Goal: Information Seeking & Learning: Learn about a topic

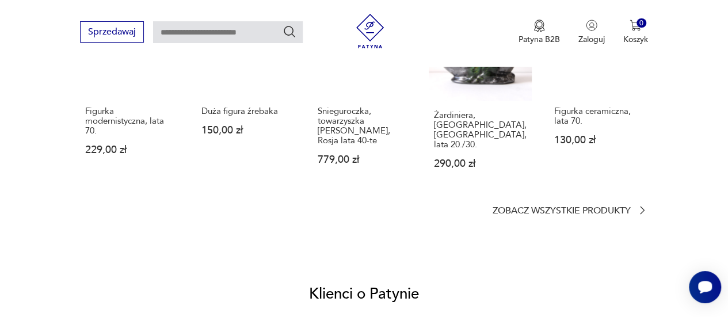
scroll to position [997, 0]
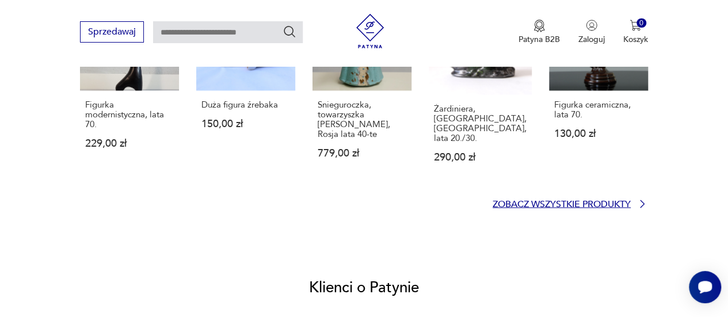
click at [589, 200] on p "Zobacz wszystkie produkty" at bounding box center [562, 203] width 138 height 7
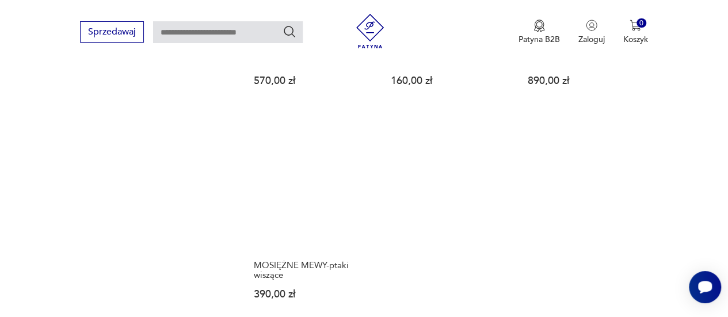
scroll to position [1609, 0]
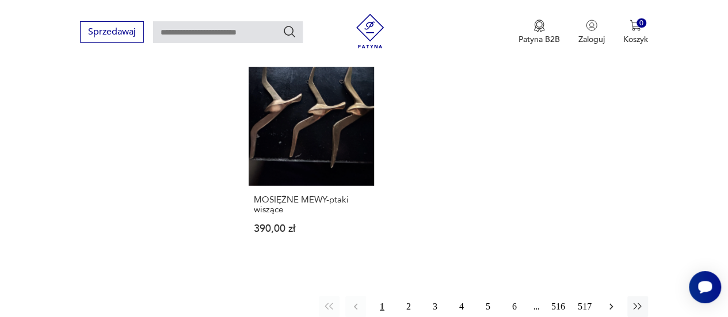
click at [610, 301] on icon "button" at bounding box center [611, 307] width 12 height 12
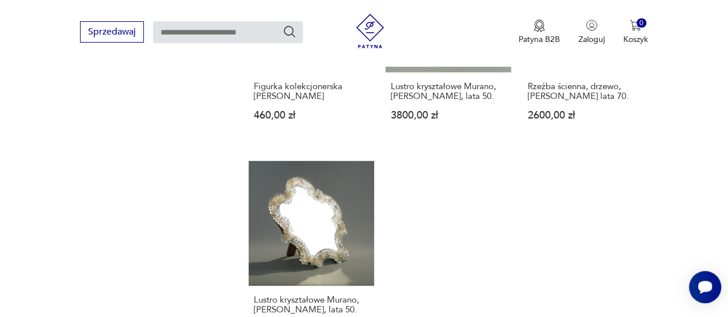
scroll to position [1571, 0]
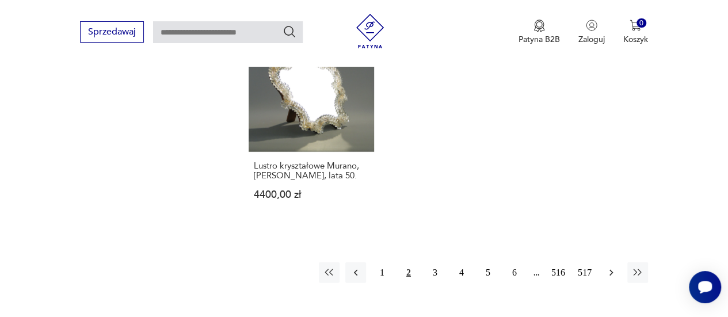
click at [611, 274] on icon "button" at bounding box center [611, 273] width 12 height 12
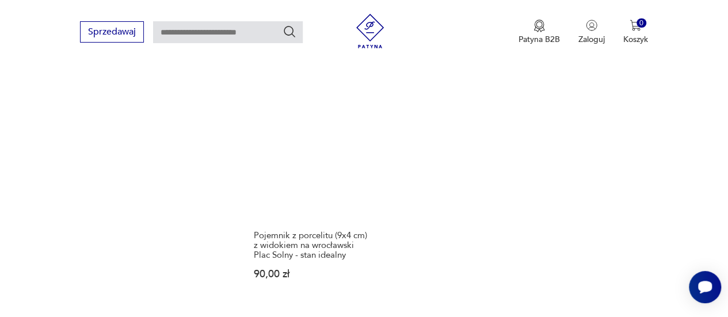
scroll to position [1571, 0]
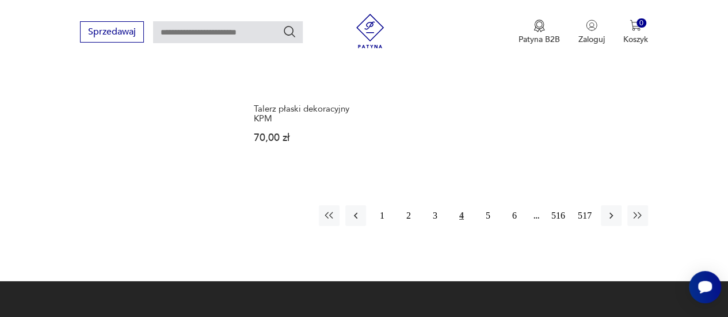
scroll to position [1648, 0]
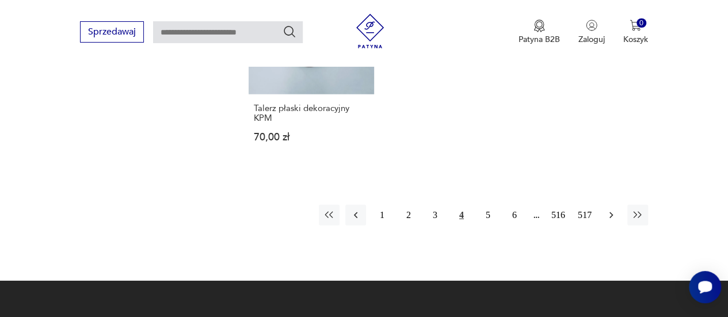
click at [609, 216] on icon "button" at bounding box center [611, 215] width 12 height 12
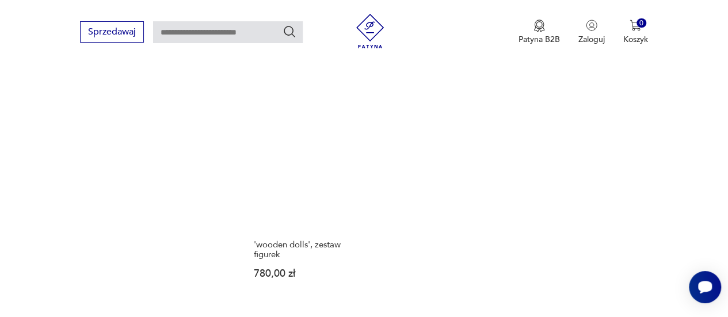
scroll to position [1629, 0]
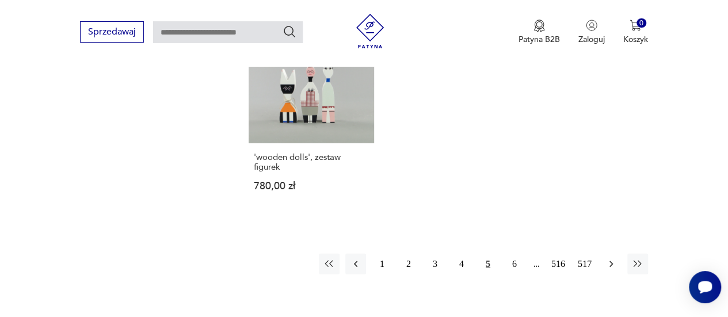
click at [611, 258] on icon "button" at bounding box center [611, 264] width 12 height 12
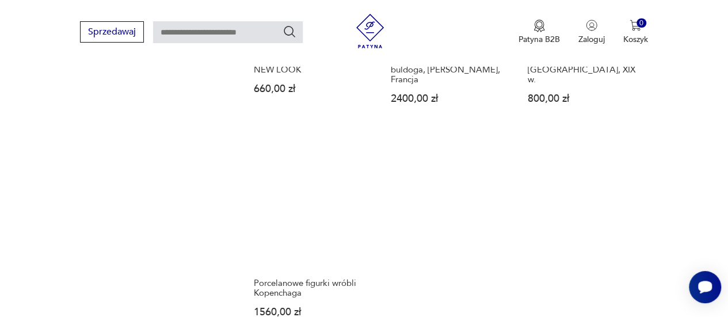
scroll to position [1627, 0]
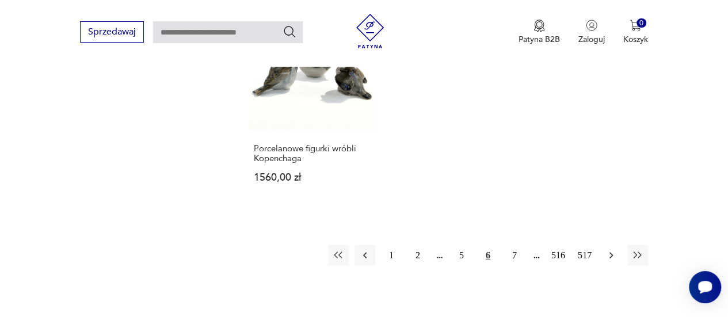
click at [611, 250] on icon "button" at bounding box center [611, 256] width 12 height 12
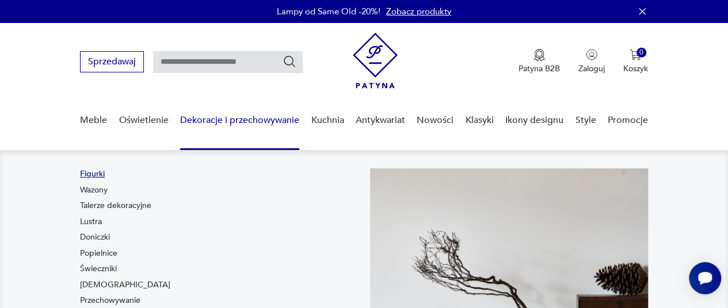
click at [89, 172] on link "Figurki" at bounding box center [92, 175] width 25 height 12
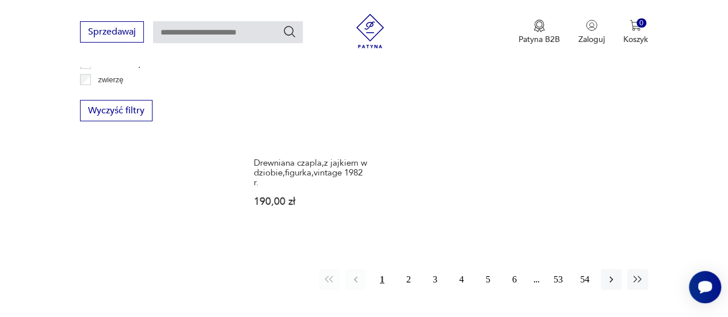
scroll to position [1706, 0]
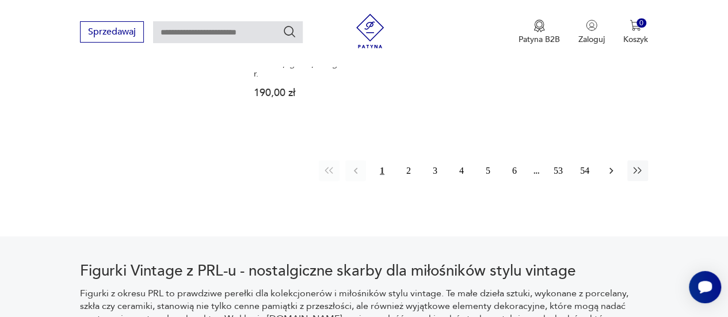
click at [611, 166] on icon "button" at bounding box center [611, 171] width 12 height 12
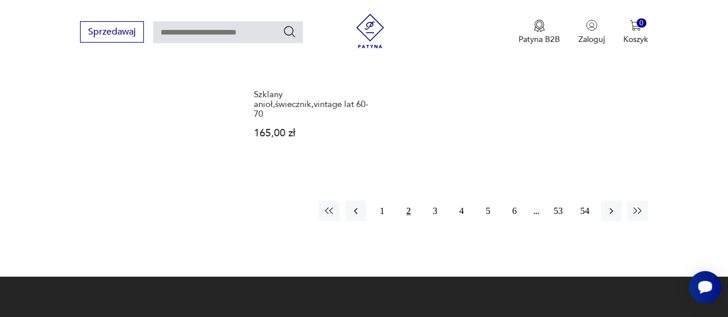
scroll to position [1667, 0]
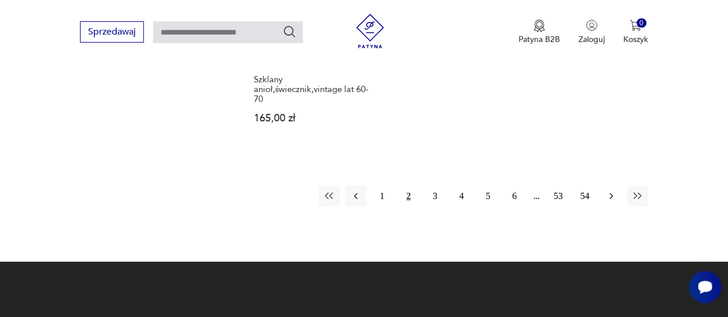
click at [610, 196] on icon "button" at bounding box center [611, 196] width 12 height 12
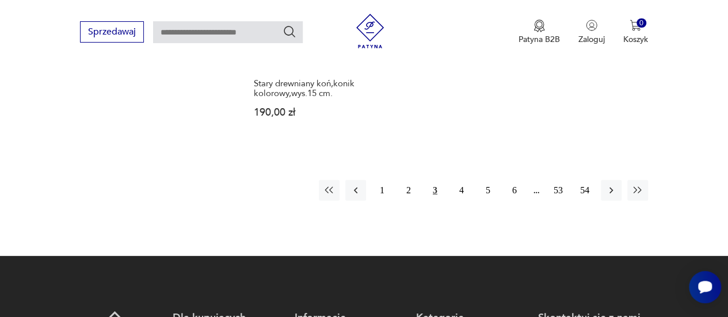
scroll to position [1686, 0]
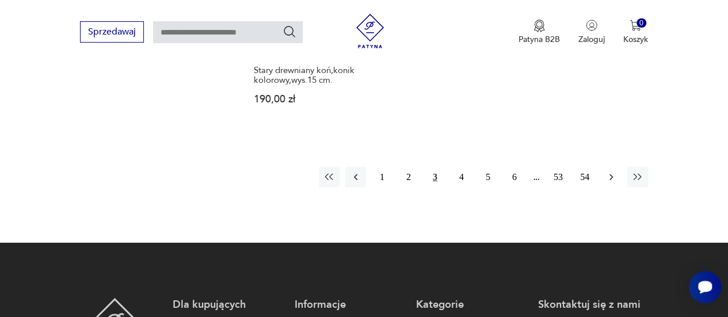
click at [608, 171] on icon "button" at bounding box center [611, 177] width 12 height 12
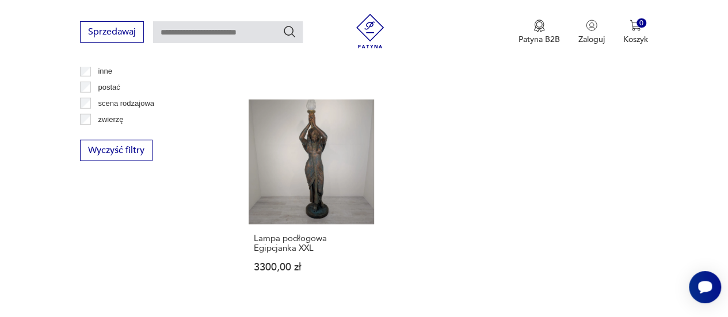
scroll to position [1648, 0]
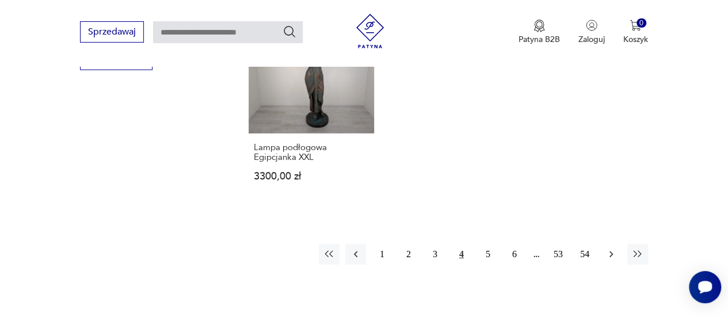
click at [611, 253] on icon "button" at bounding box center [611, 255] width 12 height 12
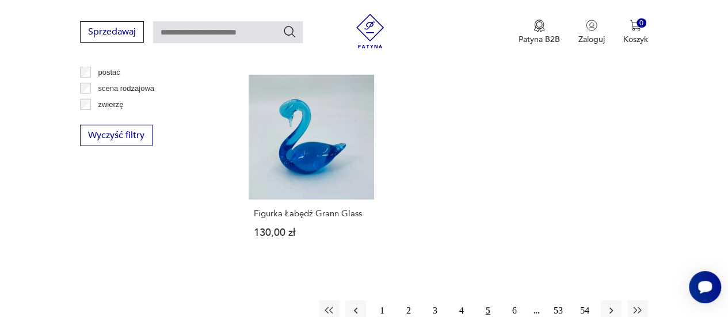
scroll to position [1667, 0]
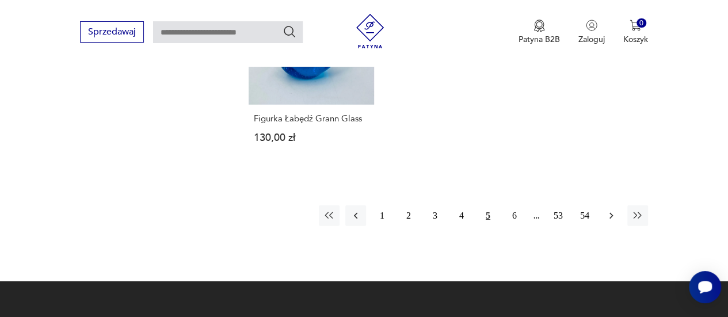
click at [609, 210] on icon "button" at bounding box center [611, 216] width 12 height 12
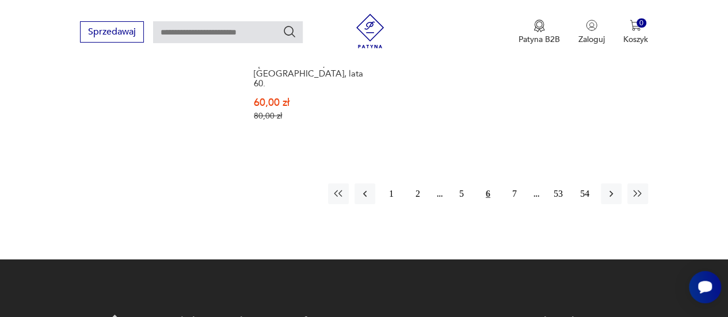
scroll to position [1706, 0]
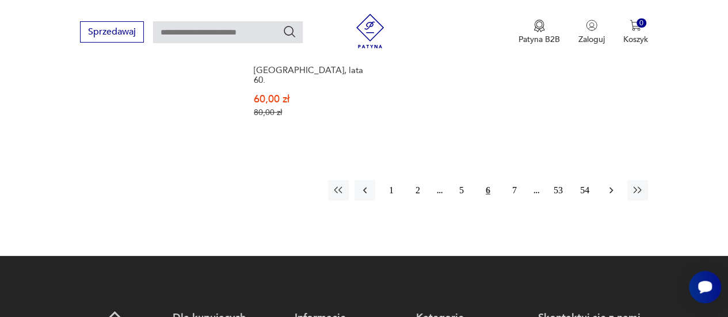
click at [609, 188] on icon "button" at bounding box center [610, 191] width 3 height 6
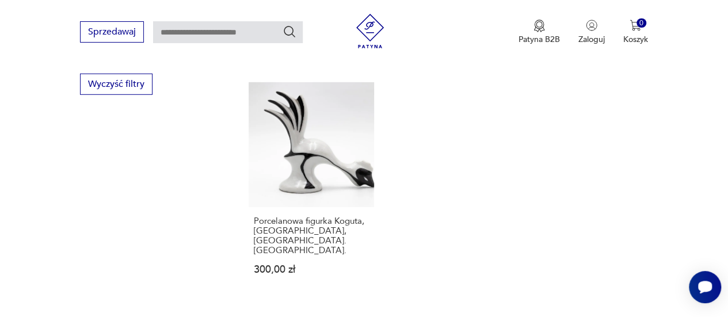
scroll to position [1667, 0]
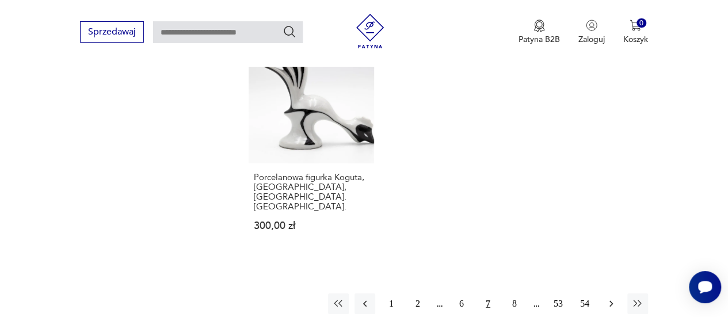
click at [608, 298] on icon "button" at bounding box center [611, 304] width 12 height 12
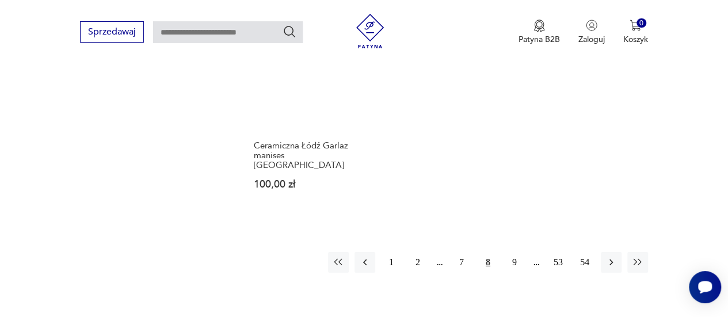
scroll to position [1686, 0]
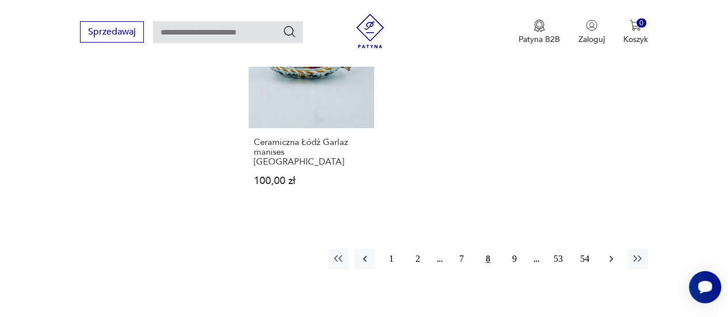
click at [608, 253] on icon "button" at bounding box center [611, 259] width 12 height 12
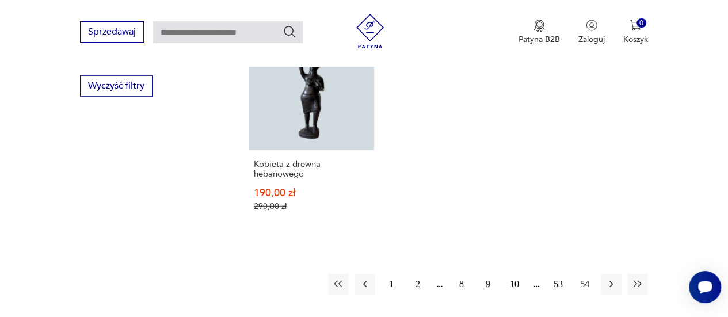
scroll to position [1706, 0]
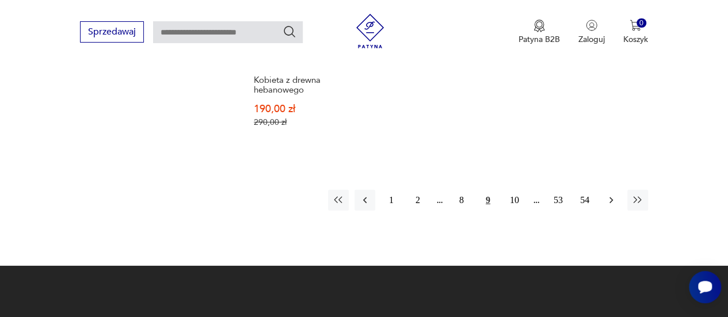
click at [611, 197] on icon "button" at bounding box center [610, 200] width 3 height 6
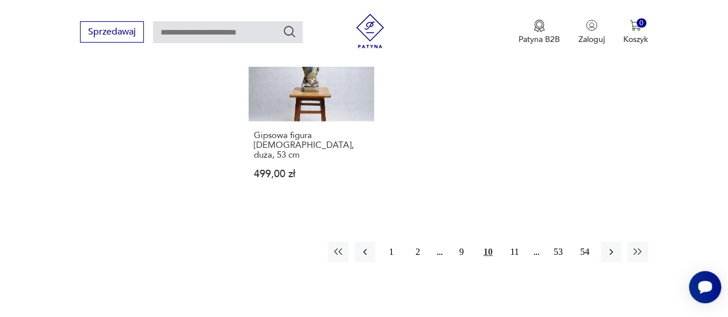
scroll to position [1725, 0]
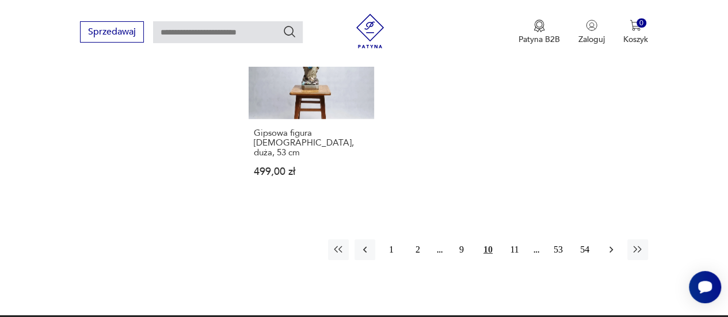
click at [609, 244] on icon "button" at bounding box center [611, 250] width 12 height 12
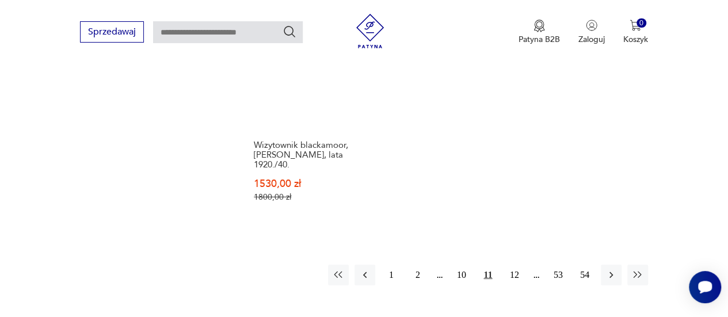
scroll to position [1744, 0]
click at [611, 271] on icon "button" at bounding box center [610, 274] width 3 height 6
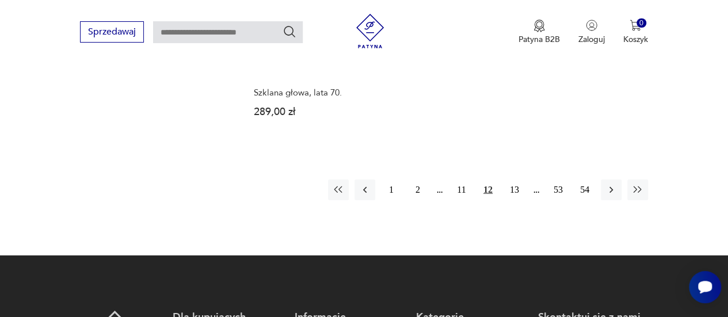
scroll to position [1763, 0]
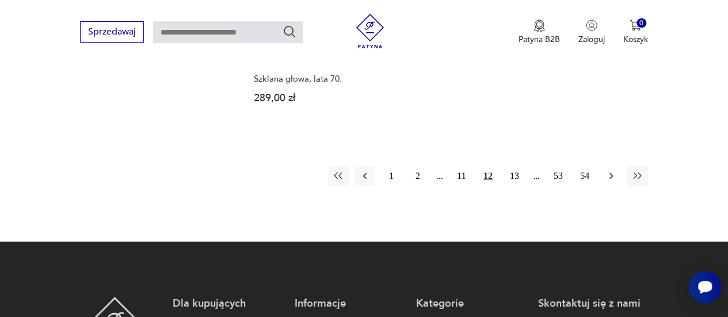
click at [612, 170] on icon "button" at bounding box center [611, 176] width 12 height 12
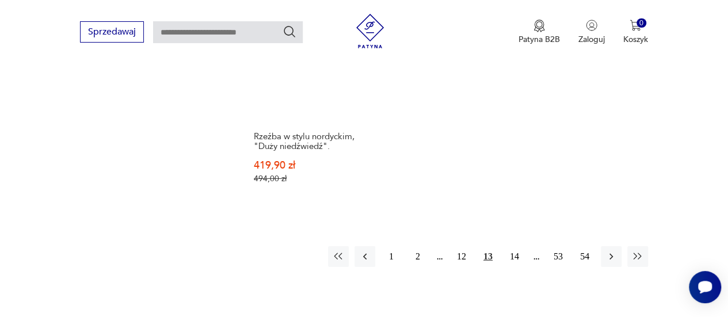
scroll to position [1706, 0]
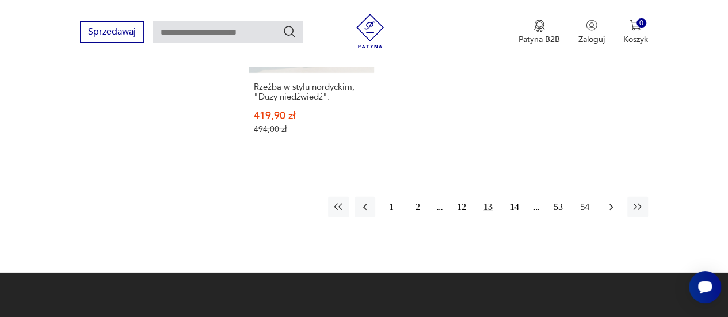
click at [612, 201] on icon "button" at bounding box center [611, 207] width 12 height 12
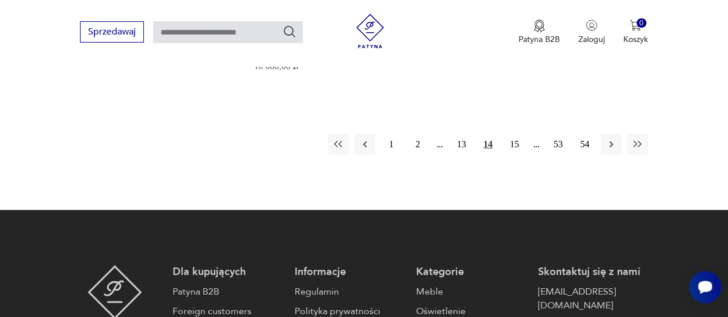
scroll to position [1840, 0]
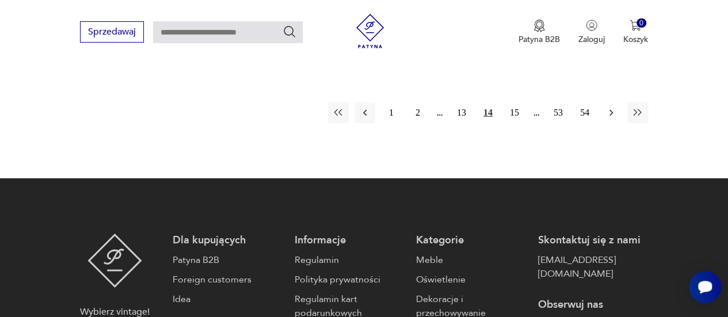
click at [609, 107] on icon "button" at bounding box center [611, 113] width 12 height 12
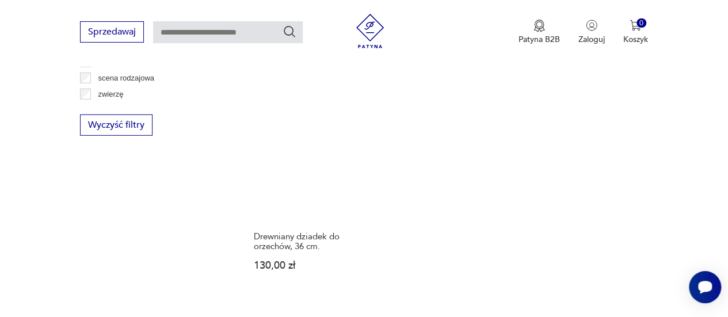
scroll to position [1686, 0]
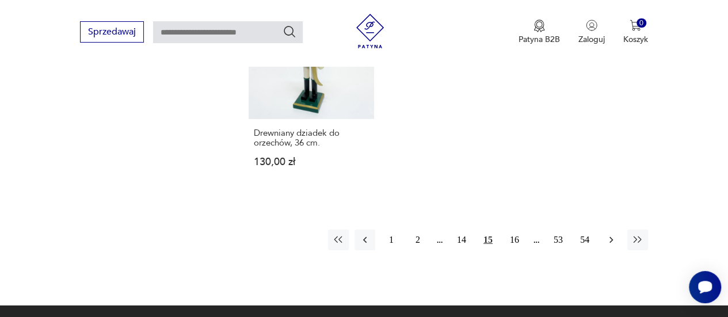
click at [612, 234] on icon "button" at bounding box center [611, 240] width 12 height 12
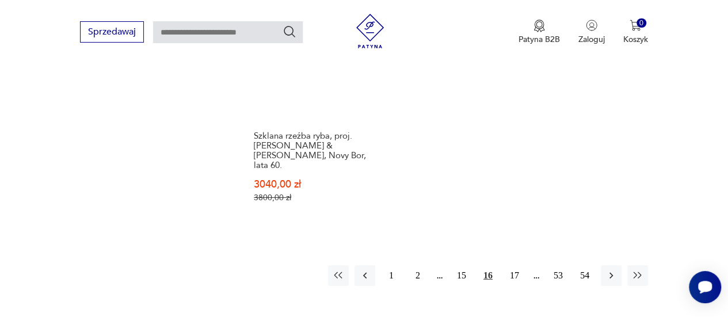
scroll to position [1706, 0]
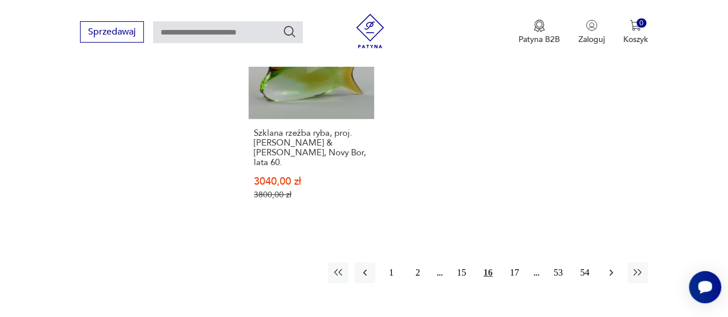
click at [613, 267] on icon "button" at bounding box center [611, 273] width 12 height 12
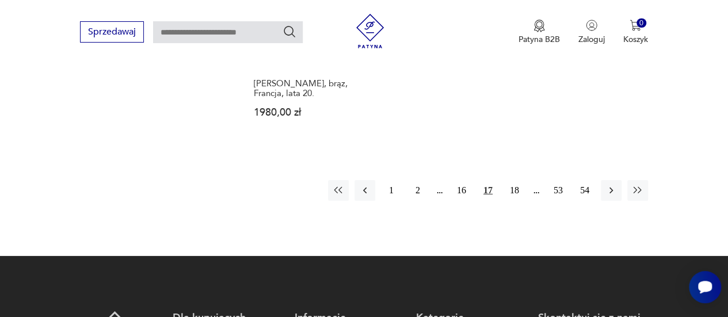
scroll to position [1744, 0]
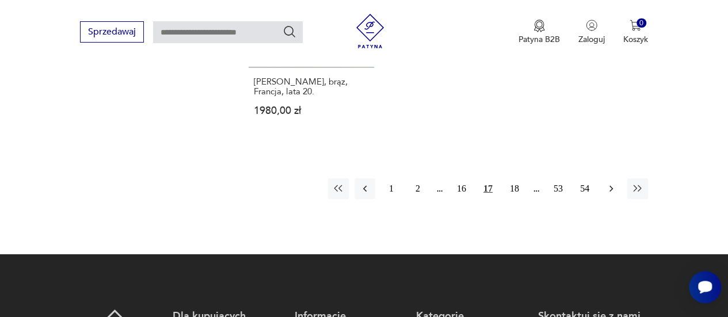
click at [612, 183] on icon "button" at bounding box center [611, 189] width 12 height 12
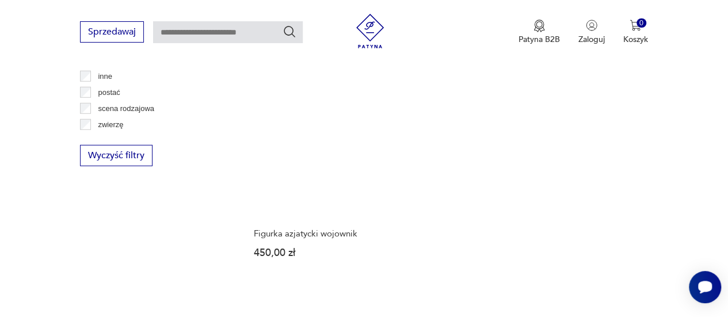
scroll to position [1648, 0]
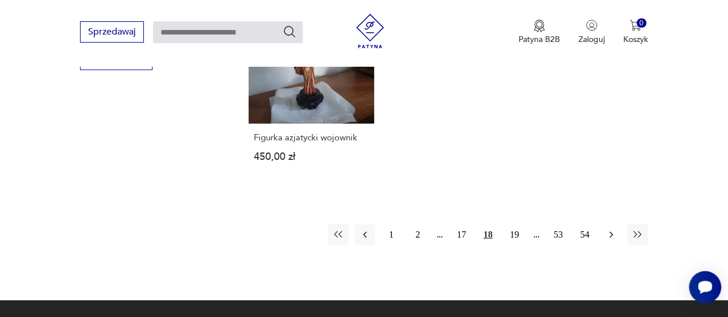
click at [612, 229] on icon "button" at bounding box center [611, 235] width 12 height 12
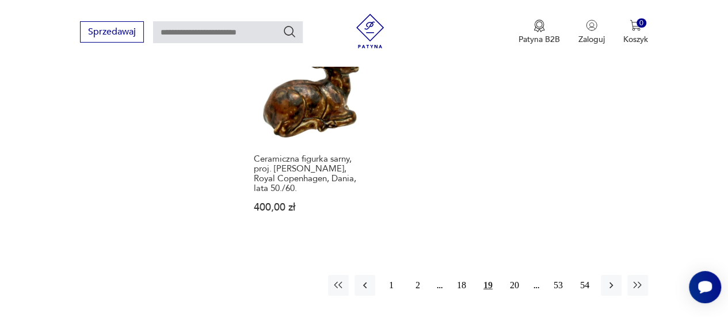
scroll to position [1763, 0]
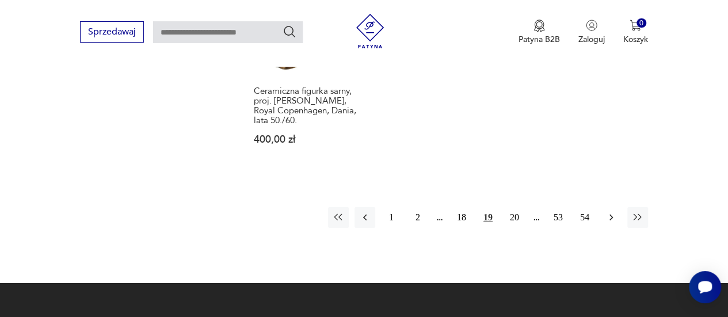
click at [607, 212] on icon "button" at bounding box center [611, 218] width 12 height 12
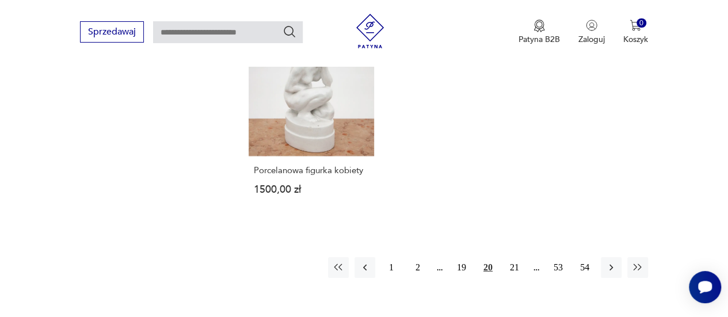
scroll to position [1706, 0]
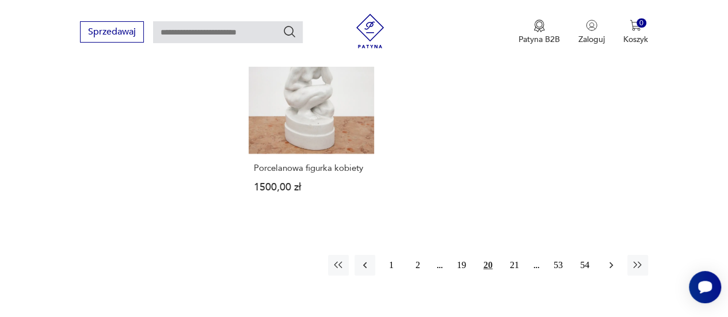
click at [608, 260] on icon "button" at bounding box center [611, 266] width 12 height 12
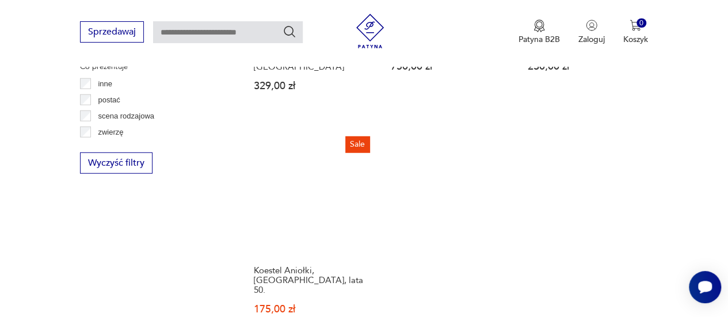
scroll to position [1610, 0]
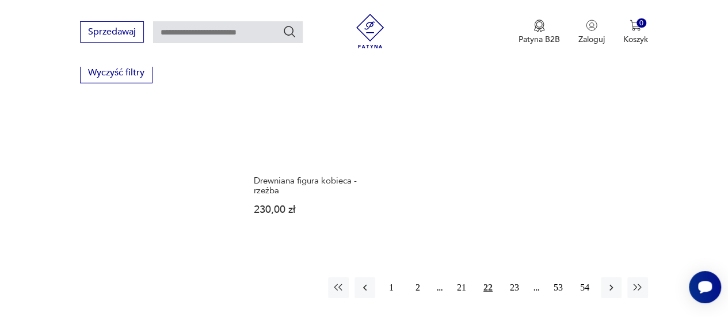
scroll to position [1725, 0]
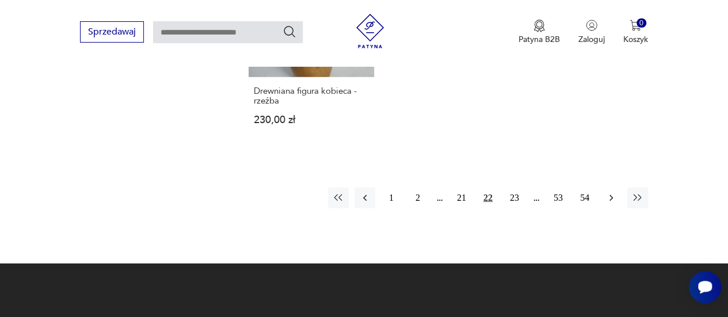
click at [612, 195] on icon "button" at bounding box center [610, 198] width 3 height 6
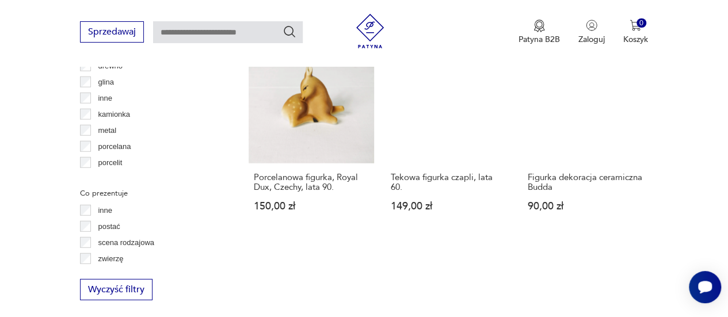
scroll to position [1533, 0]
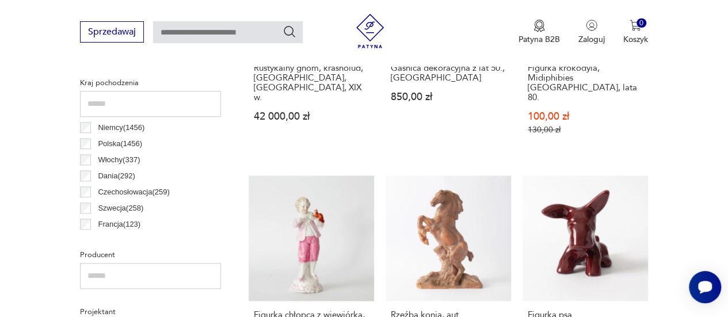
scroll to position [384, 0]
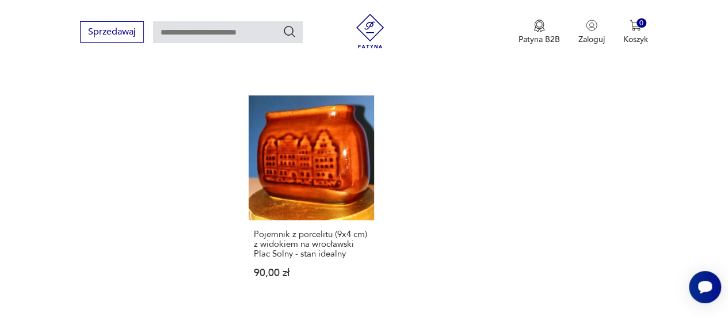
scroll to position [989, 0]
